Goal: Book appointment/travel/reservation

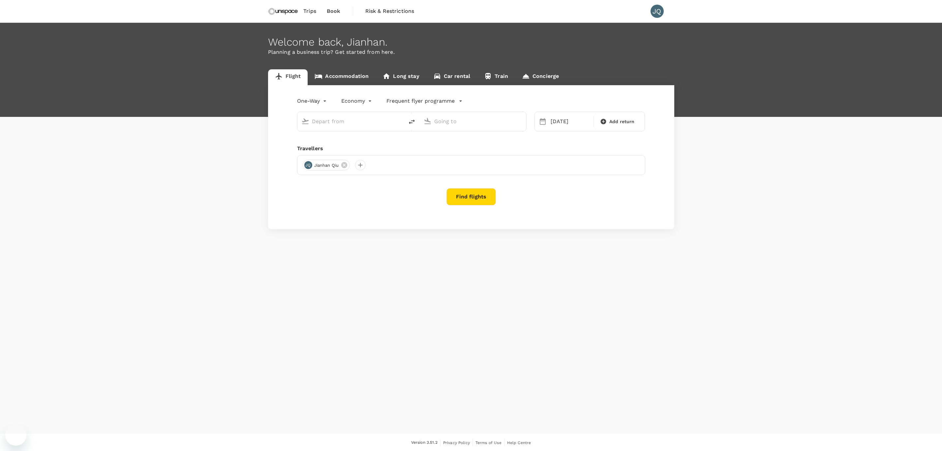
type input "[GEOGRAPHIC_DATA], [GEOGRAPHIC_DATA] (any)"
type input "Kuala Lumpur Intl ([GEOGRAPHIC_DATA])"
type input "[GEOGRAPHIC_DATA], [GEOGRAPHIC_DATA] (any)"
type input "Kuala Lumpur Intl ([GEOGRAPHIC_DATA])"
click at [344, 73] on link "Accommodation" at bounding box center [342, 77] width 68 height 16
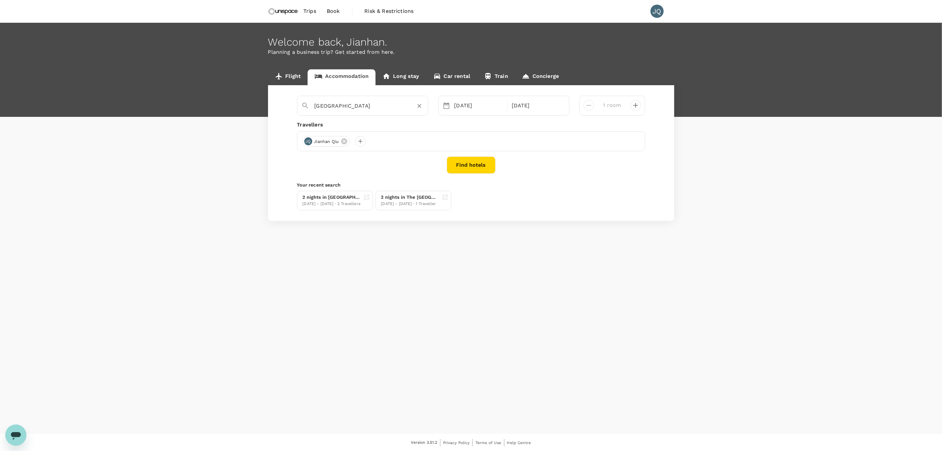
click at [356, 112] on div "[GEOGRAPHIC_DATA]" at bounding box center [360, 103] width 128 height 17
click at [365, 142] on div at bounding box center [360, 141] width 11 height 11
click at [379, 113] on div "[GEOGRAPHIC_DATA]" at bounding box center [362, 106] width 131 height 20
click at [378, 108] on input "[GEOGRAPHIC_DATA]" at bounding box center [360, 106] width 91 height 10
click at [361, 121] on span "[GEOGRAPHIC_DATA]" at bounding box center [375, 119] width 56 height 6
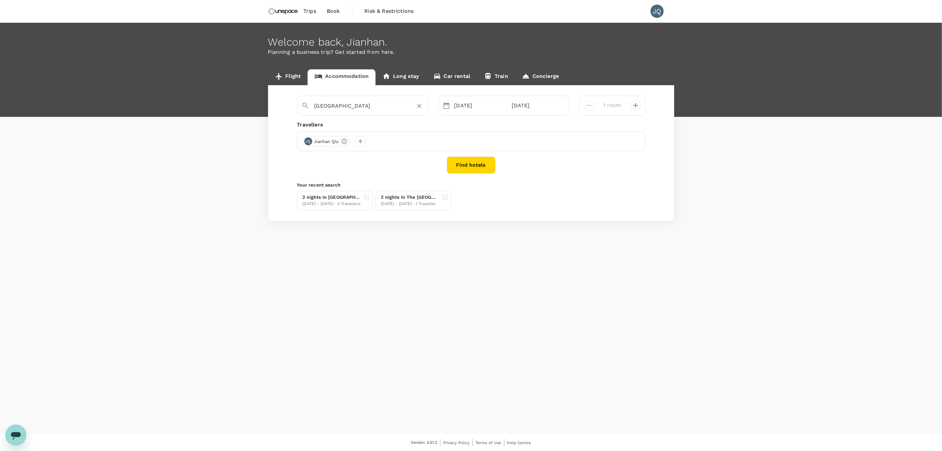
type input "[GEOGRAPHIC_DATA]"
click at [456, 158] on button "Find hotels" at bounding box center [471, 164] width 49 height 17
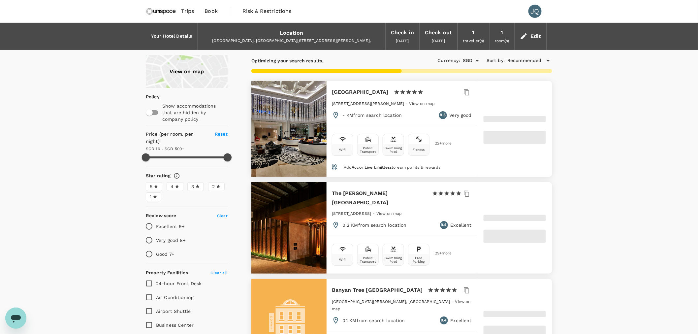
type input "499.68"
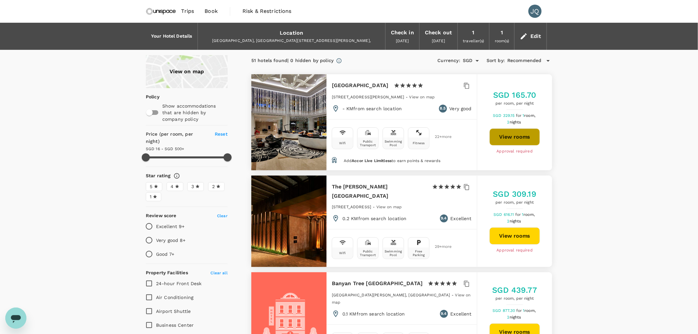
click at [509, 140] on button "View rooms" at bounding box center [514, 136] width 50 height 17
click at [166, 14] on img at bounding box center [161, 11] width 30 height 15
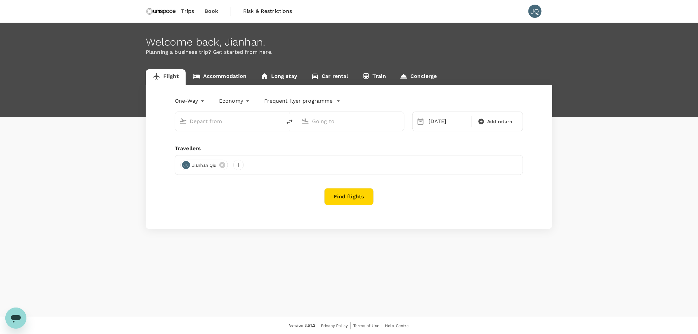
type input "[GEOGRAPHIC_DATA], [GEOGRAPHIC_DATA] (any)"
type input "Kuala Lumpur Intl ([GEOGRAPHIC_DATA])"
type input "[GEOGRAPHIC_DATA], [GEOGRAPHIC_DATA] (any)"
type input "Kuala Lumpur Intl ([GEOGRAPHIC_DATA])"
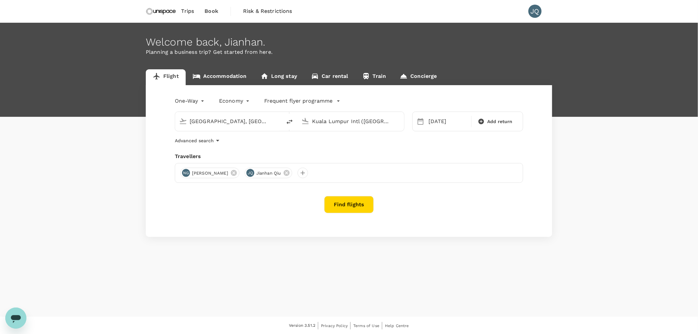
click at [256, 125] on input "[GEOGRAPHIC_DATA], [GEOGRAPHIC_DATA] (any)" at bounding box center [229, 121] width 78 height 10
click at [263, 119] on input "[GEOGRAPHIC_DATA], [GEOGRAPHIC_DATA] (any)" at bounding box center [229, 121] width 78 height 10
click at [264, 119] on input "[GEOGRAPHIC_DATA], [GEOGRAPHIC_DATA] (any)" at bounding box center [229, 121] width 78 height 10
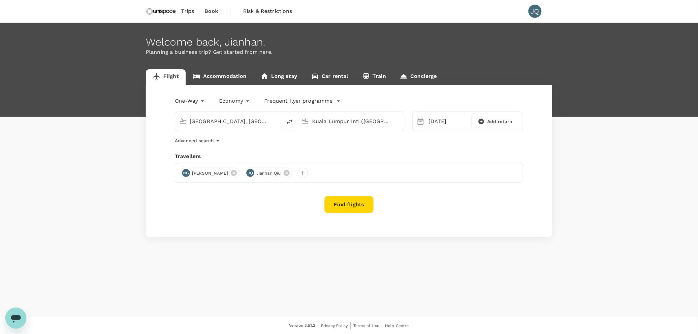
click at [264, 119] on input "[GEOGRAPHIC_DATA], [GEOGRAPHIC_DATA] (any)" at bounding box center [229, 121] width 78 height 10
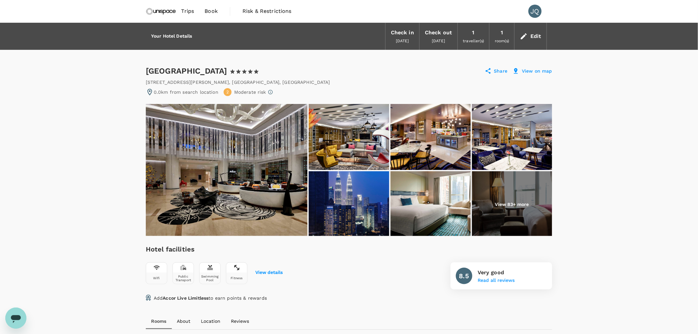
click at [161, 279] on div "Wifi" at bounding box center [156, 277] width 21 height 11
